Goal: Information Seeking & Learning: Learn about a topic

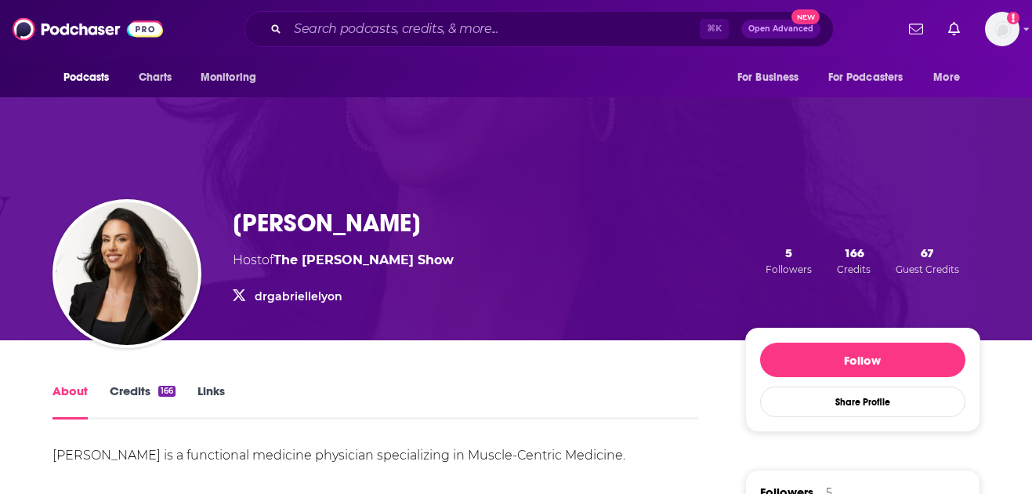
scroll to position [10, 0]
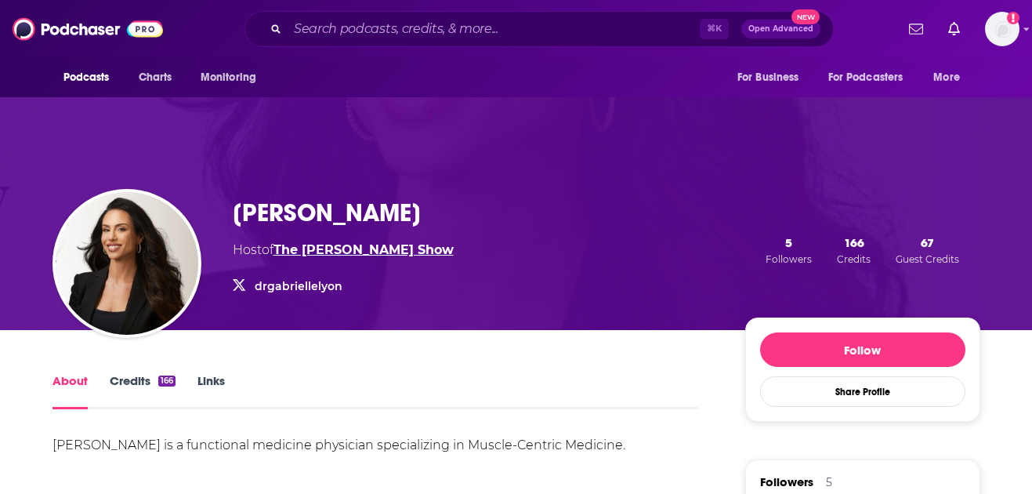
click at [357, 254] on link "The Dr. Gabrielle Lyon Show" at bounding box center [364, 249] width 180 height 15
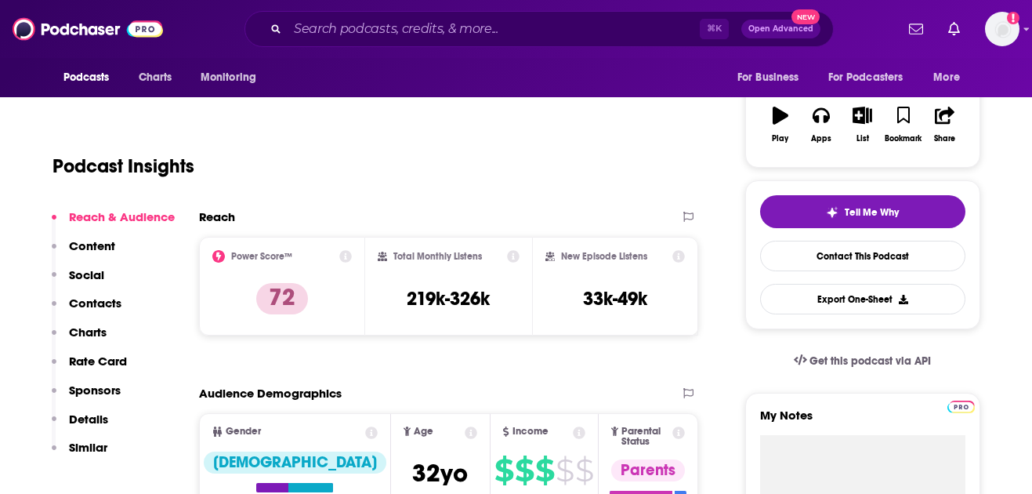
scroll to position [248, 0]
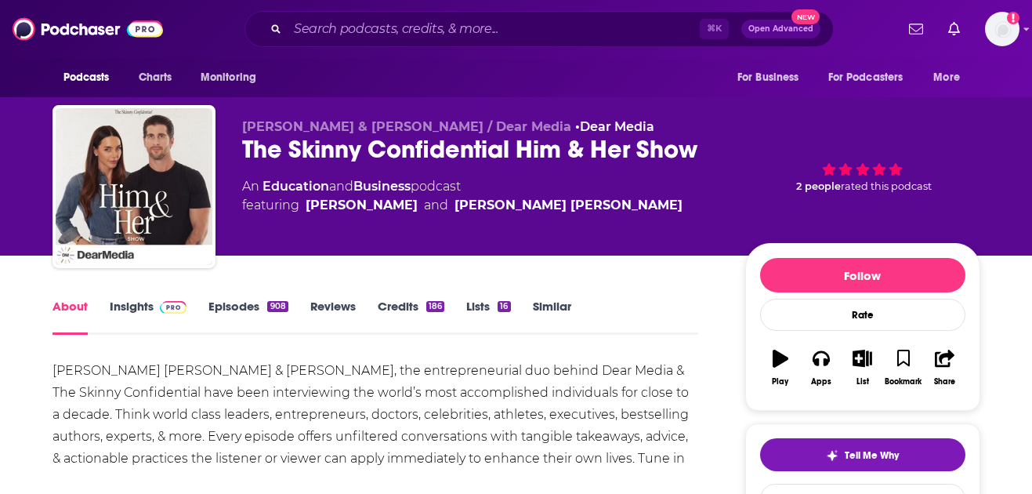
click at [164, 310] on img at bounding box center [173, 307] width 27 height 13
